Goal: Task Accomplishment & Management: Manage account settings

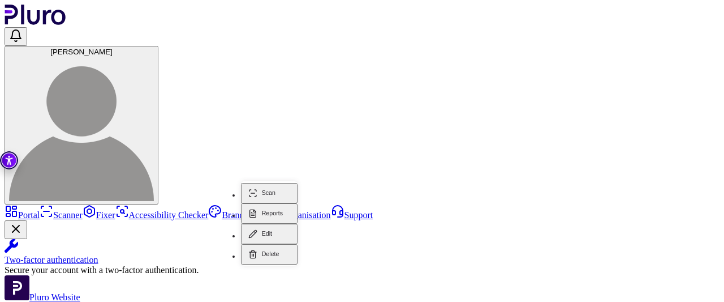
click at [279, 203] on button "Reports" at bounding box center [269, 213] width 57 height 20
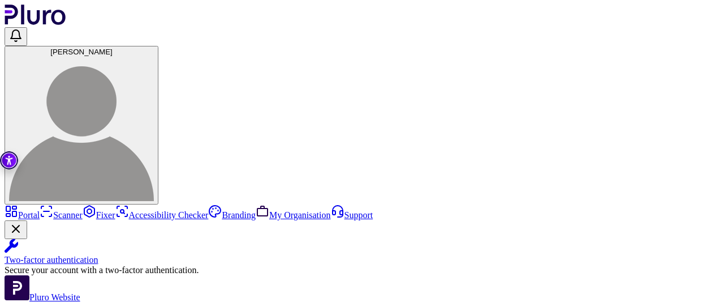
drag, startPoint x: 229, startPoint y: 295, endPoint x: 257, endPoint y: 300, distance: 28.7
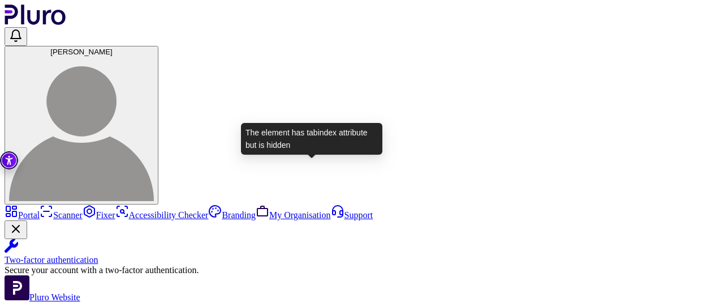
scroll to position [376, 48]
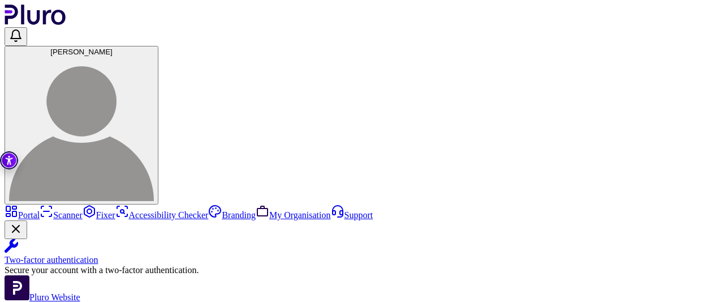
drag, startPoint x: 637, startPoint y: 177, endPoint x: 574, endPoint y: 194, distance: 64.4
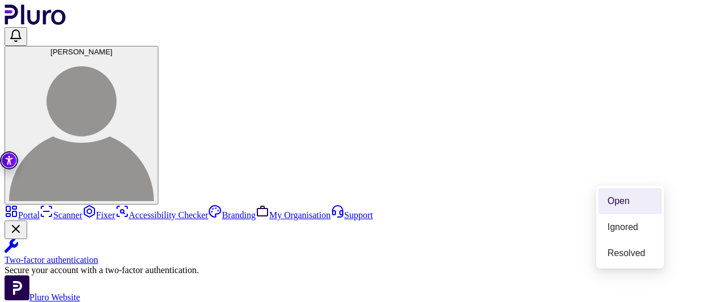
click at [611, 204] on div "Open" at bounding box center [630, 201] width 45 height 12
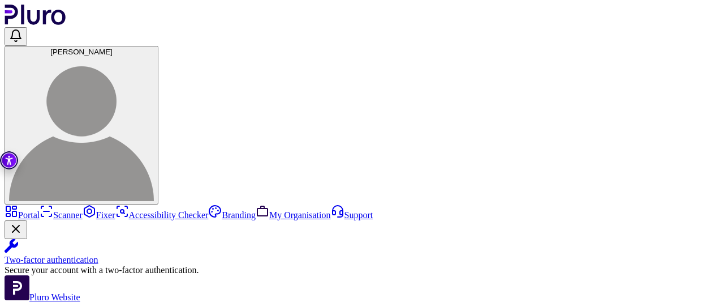
scroll to position [1019, 48]
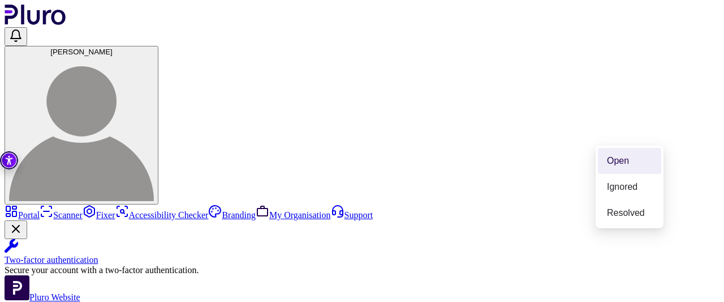
click at [627, 166] on div "Open" at bounding box center [629, 161] width 63 height 26
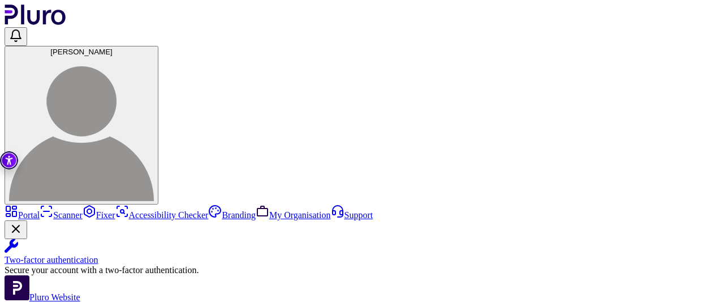
scroll to position [0, 0]
click at [40, 210] on link "Scanner" at bounding box center [61, 215] width 43 height 10
click at [256, 210] on link "My Organisation" at bounding box center [293, 215] width 75 height 10
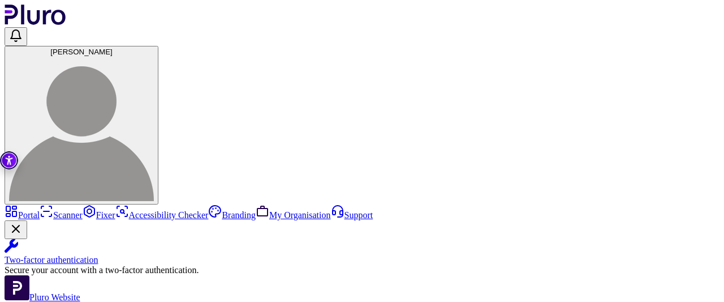
scroll to position [57, 0]
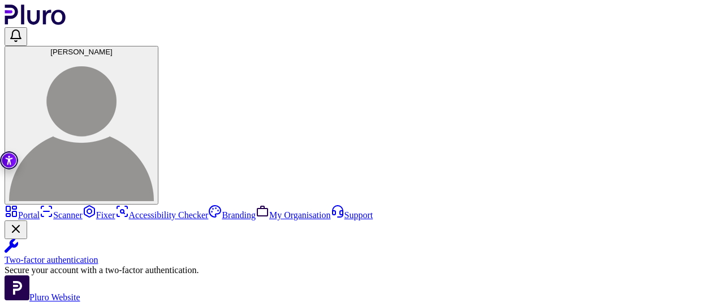
click at [83, 210] on link "Fixer" at bounding box center [99, 215] width 33 height 10
click at [40, 210] on link "Scanner" at bounding box center [61, 215] width 43 height 10
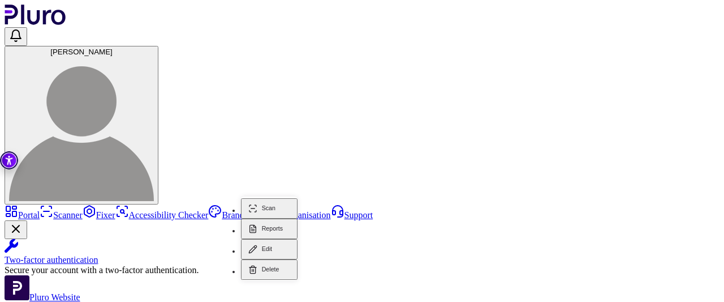
click at [269, 218] on button "Reports" at bounding box center [269, 228] width 57 height 20
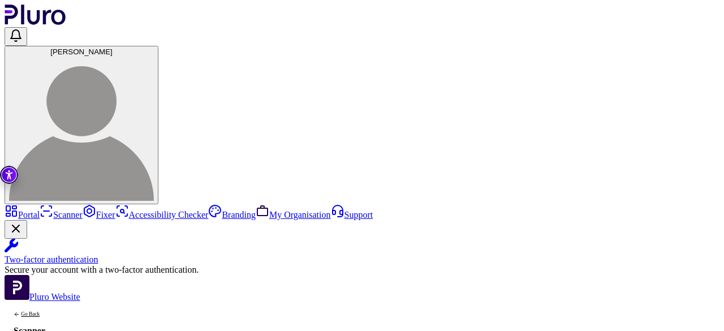
click at [256, 210] on link "My Organisation" at bounding box center [293, 215] width 75 height 10
type input "**********"
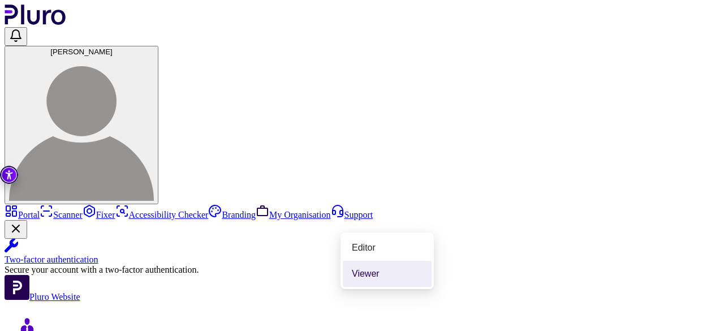
click at [369, 269] on div "Viewer" at bounding box center [387, 274] width 71 height 12
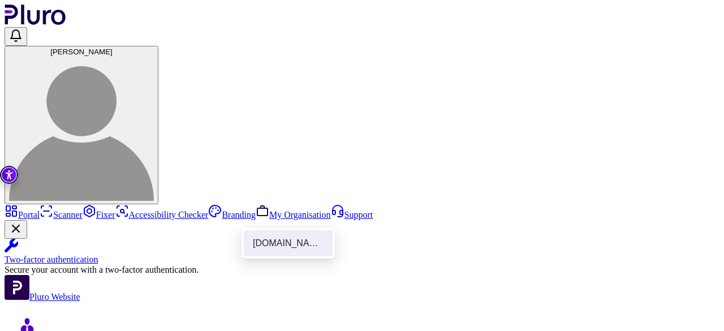
drag, startPoint x: 298, startPoint y: 248, endPoint x: 302, endPoint y: 244, distance: 6.0
click at [299, 248] on div "[DOMAIN_NAME]" at bounding box center [288, 243] width 71 height 12
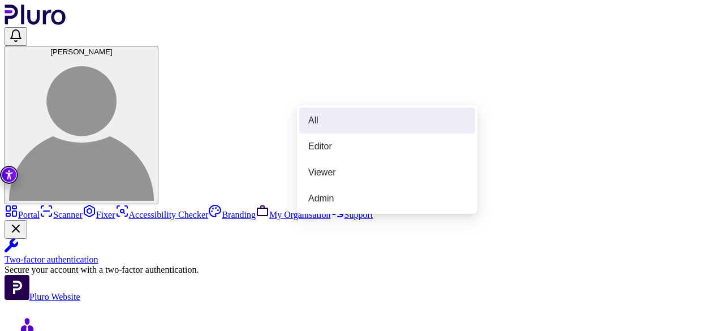
click at [351, 118] on div "All" at bounding box center [387, 120] width 158 height 12
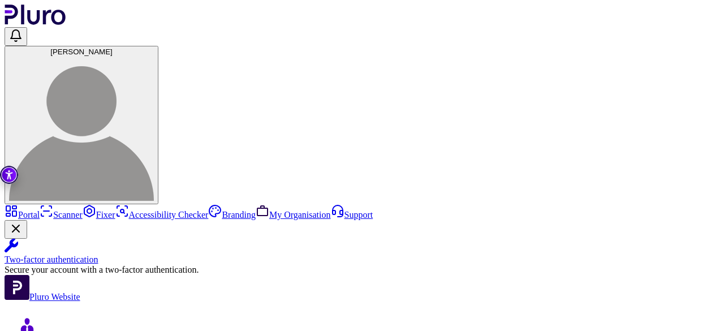
drag, startPoint x: 668, startPoint y: 62, endPoint x: 676, endPoint y: 57, distance: 9.1
click at [113, 48] on span "[PERSON_NAME]" at bounding box center [81, 52] width 62 height 8
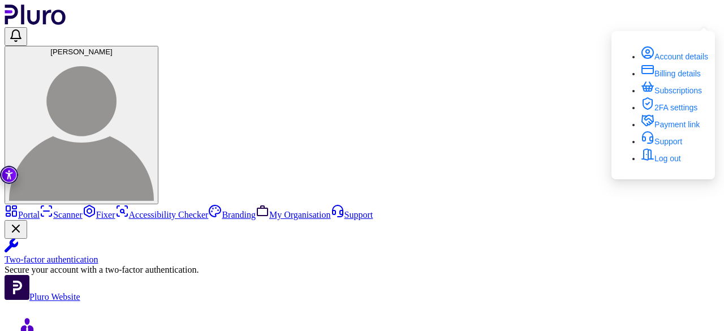
click at [582, 21] on header "[PERSON_NAME]" at bounding box center [362, 105] width 715 height 200
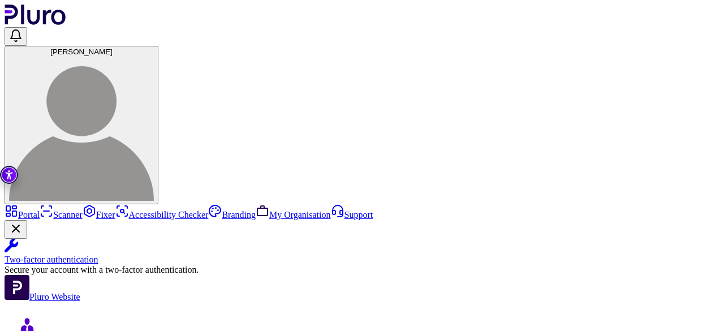
click at [158, 46] on button "[PERSON_NAME]" at bounding box center [82, 125] width 154 height 158
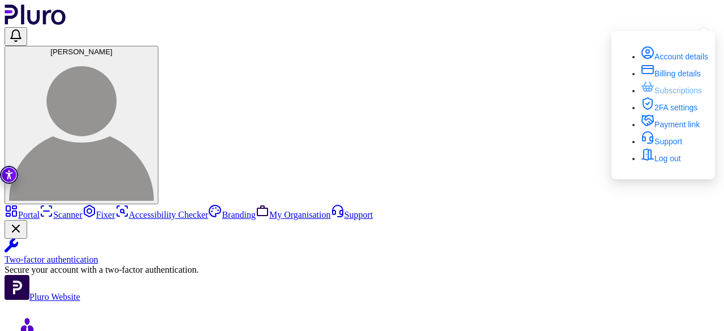
click at [682, 86] on link "Subscriptions" at bounding box center [671, 90] width 61 height 9
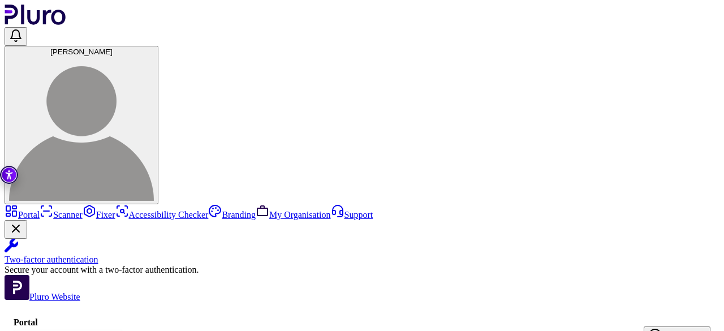
click at [256, 210] on link "My Organisation" at bounding box center [293, 215] width 75 height 10
click at [37, 210] on link "Portal" at bounding box center [22, 215] width 35 height 10
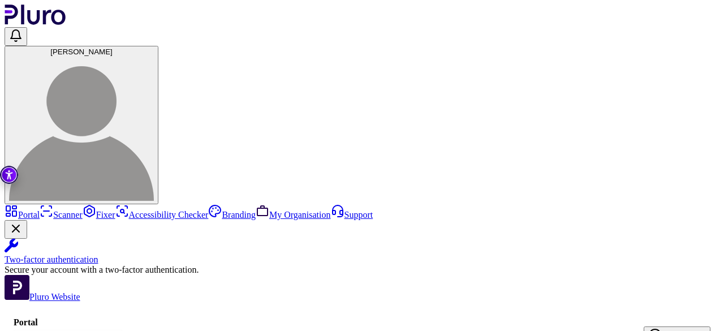
click at [256, 210] on link "My Organisation" at bounding box center [293, 215] width 75 height 10
type input "**********"
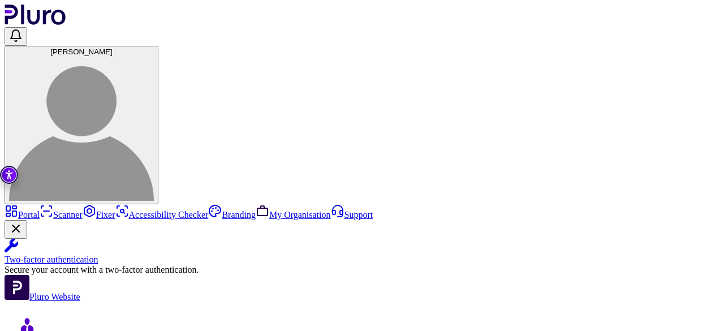
click at [286, 248] on div "www.gamcare.org.uk" at bounding box center [288, 248] width 71 height 12
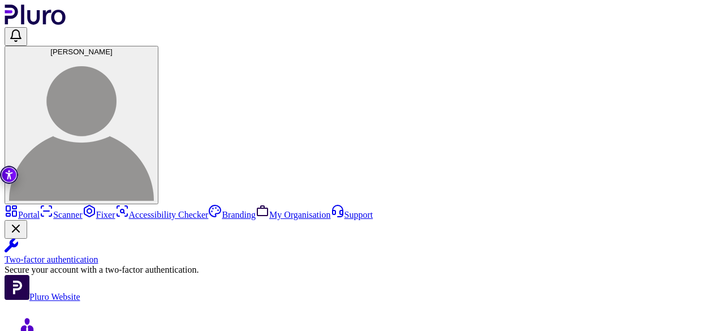
click at [31, 210] on link "Portal" at bounding box center [22, 215] width 35 height 10
click at [158, 46] on button "[PERSON_NAME]" at bounding box center [82, 125] width 154 height 158
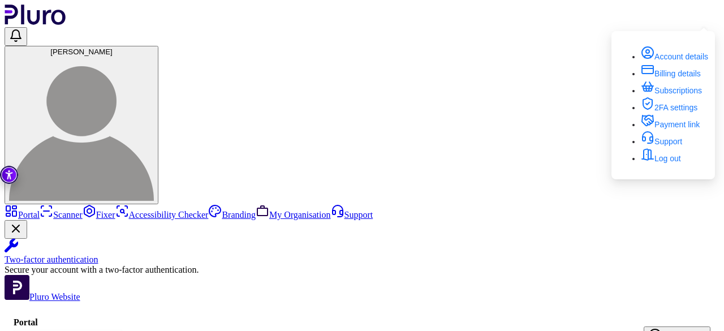
click at [256, 210] on link "My Organisation" at bounding box center [293, 215] width 75 height 10
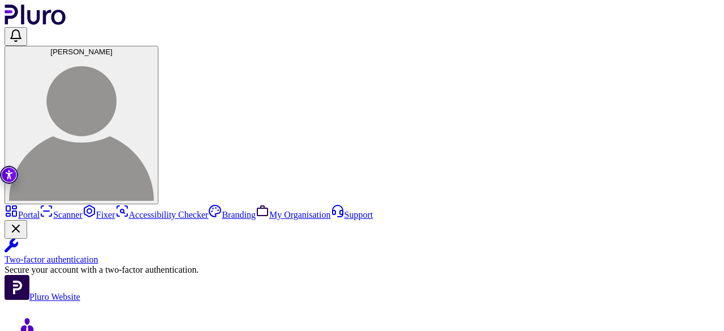
click at [321, 13] on header "[PERSON_NAME]" at bounding box center [362, 105] width 715 height 200
click at [154, 56] on img at bounding box center [81, 128] width 145 height 145
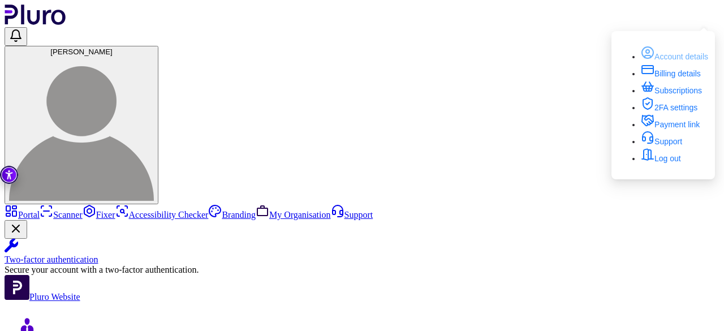
click at [676, 52] on link "Account details" at bounding box center [674, 56] width 67 height 9
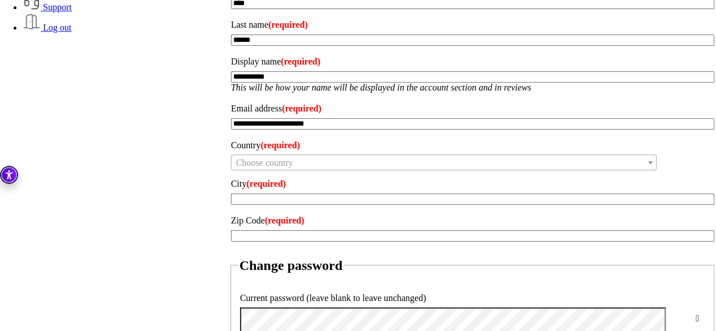
scroll to position [501, 0]
